Goal: Navigation & Orientation: Find specific page/section

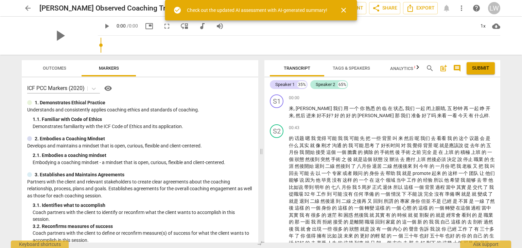
click at [346, 8] on span "close" at bounding box center [343, 10] width 8 height 8
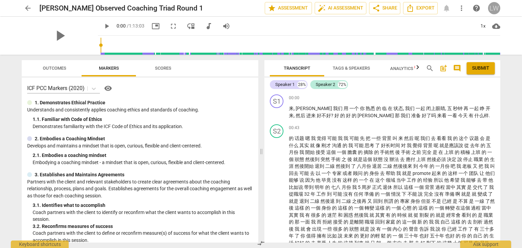
click at [493, 7] on div "LW" at bounding box center [494, 8] width 12 height 12
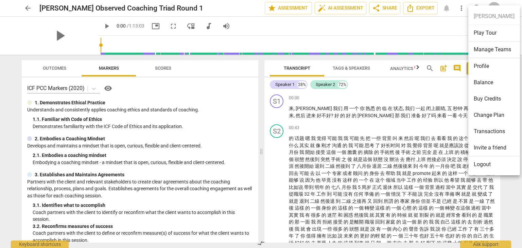
click at [481, 12] on ul "Liru Wang Play Tour Manage Teams Profile Balance Buy Credits Change Plan Transa…" at bounding box center [494, 90] width 52 height 170
click at [28, 7] on div at bounding box center [261, 124] width 522 height 248
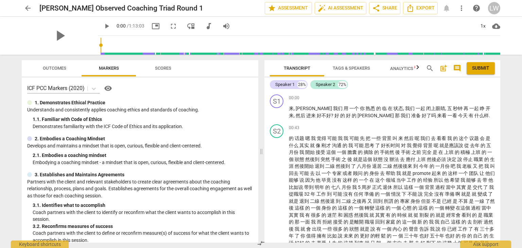
click at [27, 8] on span "arrow_back" at bounding box center [28, 8] width 8 height 8
